Goal: Task Accomplishment & Management: Use online tool/utility

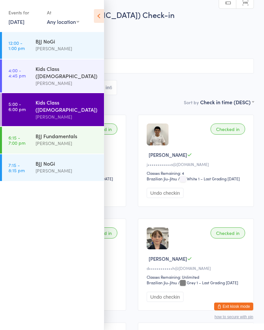
click at [68, 139] on div "[PERSON_NAME]" at bounding box center [67, 143] width 63 height 8
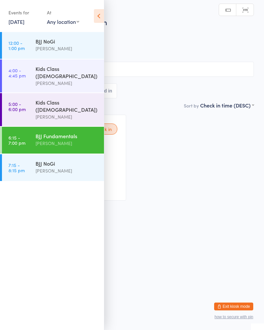
click at [147, 73] on input "search" at bounding box center [132, 69] width 244 height 15
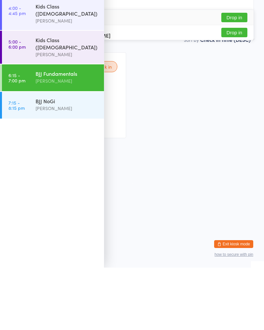
click at [167, 109] on div "Waiting to check in [PERSON_NAME] z•••••••••••••••6@[DOMAIN_NAME] Classes Remai…" at bounding box center [132, 158] width 256 height 98
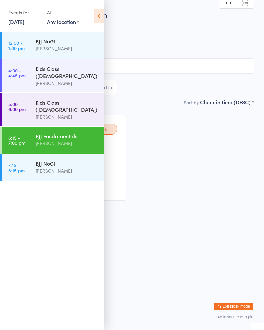
click at [99, 14] on icon at bounding box center [99, 16] width 10 height 14
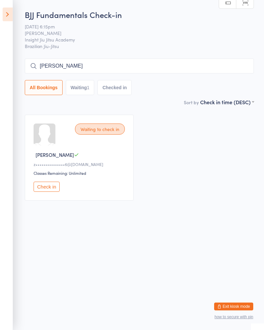
click at [63, 68] on input "[PERSON_NAME]" at bounding box center [140, 65] width 230 height 15
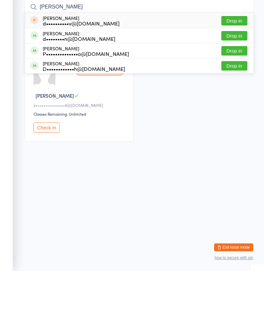
type input "[PERSON_NAME]"
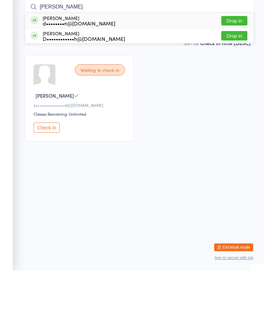
click at [82, 80] on div "d••••••••n@[DOMAIN_NAME]" at bounding box center [79, 82] width 73 height 5
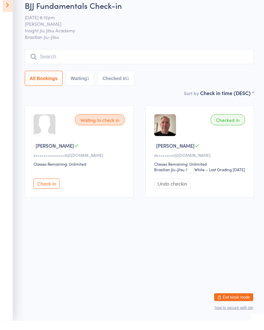
click at [4, 8] on icon at bounding box center [8, 15] width 10 height 14
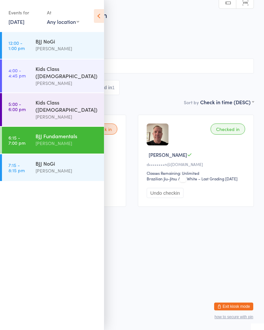
click at [39, 113] on div "[PERSON_NAME]" at bounding box center [67, 117] width 63 height 8
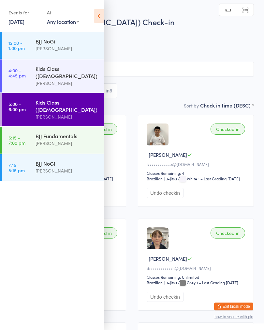
click at [45, 139] on div "[PERSON_NAME]" at bounding box center [67, 143] width 63 height 8
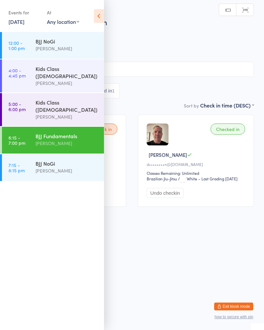
click at [103, 8] on div "Events for [DATE] [DATE] [DATE] Sun Mon Tue Wed Thu Fri Sat 40 28 29 30 01 02 0…" at bounding box center [52, 16] width 104 height 33
click at [100, 15] on icon at bounding box center [99, 16] width 10 height 14
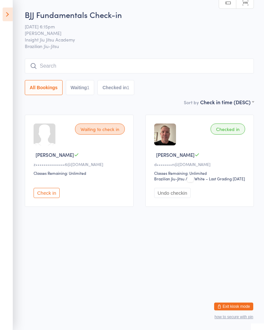
click at [46, 198] on button "Check in" at bounding box center [47, 193] width 26 height 10
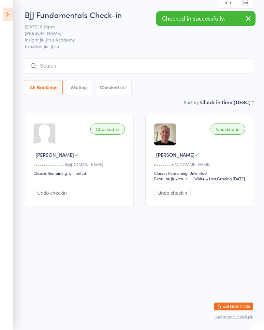
click at [167, 62] on input "search" at bounding box center [140, 65] width 230 height 15
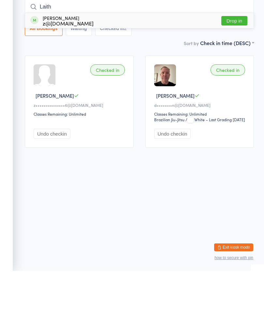
type input "Laith"
click at [247, 72] on div "[PERSON_NAME] z@[DOMAIN_NAME] Drop in" at bounding box center [139, 79] width 229 height 15
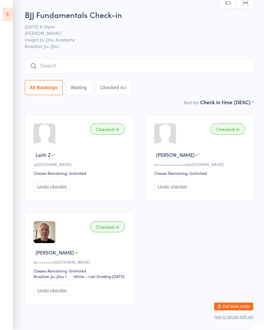
click at [41, 59] on input "search" at bounding box center [140, 65] width 230 height 15
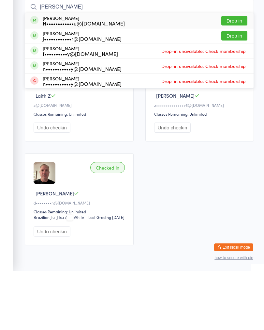
type input "[PERSON_NAME]"
click at [238, 75] on button "Drop in" at bounding box center [235, 79] width 26 height 9
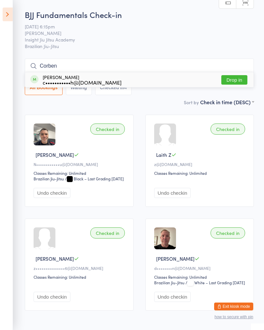
type input "Corben"
click at [242, 80] on button "Drop in" at bounding box center [235, 79] width 26 height 9
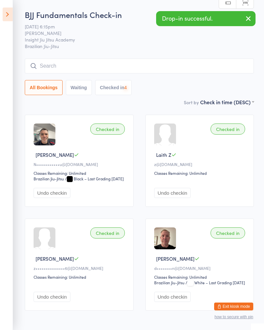
click at [158, 66] on input "search" at bounding box center [140, 65] width 230 height 15
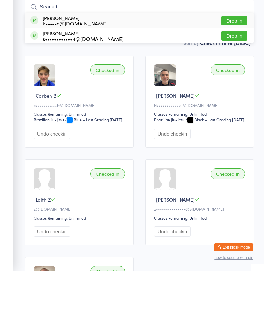
type input "Scarlett"
click at [243, 75] on button "Drop in" at bounding box center [235, 79] width 26 height 9
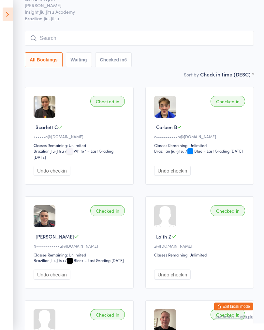
scroll to position [27, 0]
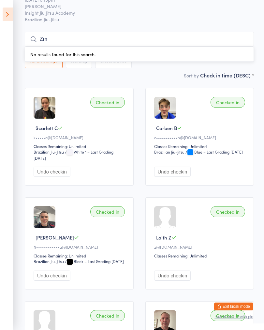
type input "Z"
click at [114, 62] on button "Checked in 6" at bounding box center [113, 60] width 37 height 15
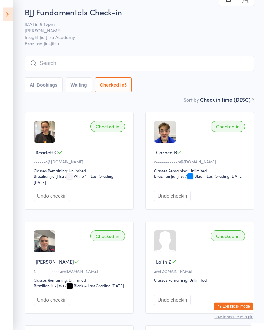
scroll to position [0, 0]
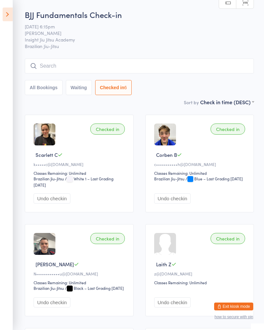
click at [60, 63] on input "search" at bounding box center [140, 65] width 230 height 15
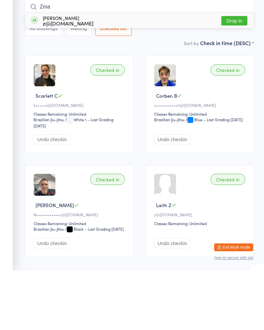
type input "Zma"
click at [58, 74] on div "[PERSON_NAME] z@[DOMAIN_NAME]" at bounding box center [68, 79] width 51 height 10
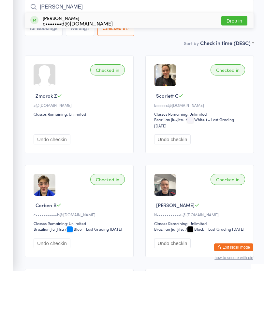
type input "[PERSON_NAME]"
click at [236, 75] on button "Drop in" at bounding box center [235, 79] width 26 height 9
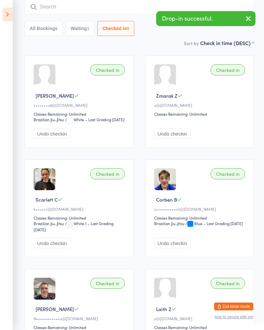
click at [141, 6] on input "search" at bounding box center [140, 6] width 230 height 15
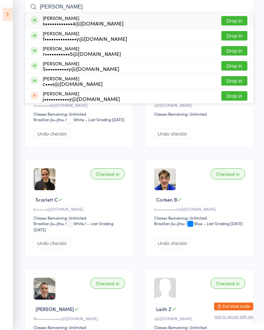
type input "[PERSON_NAME]"
click at [236, 40] on button "Drop in" at bounding box center [235, 35] width 26 height 9
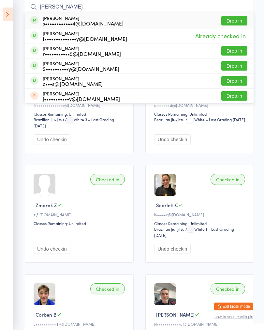
type input "[PERSON_NAME]"
click at [240, 21] on button "Drop in" at bounding box center [235, 20] width 26 height 9
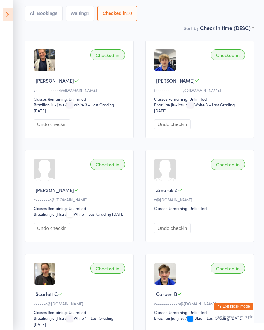
scroll to position [0, 0]
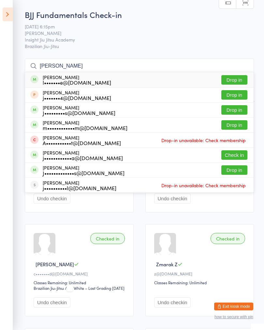
type input "[PERSON_NAME]"
click at [229, 157] on button "Check in" at bounding box center [235, 154] width 26 height 9
